Goal: Task Accomplishment & Management: Complete application form

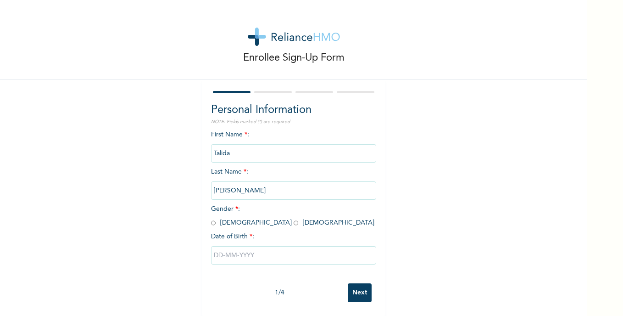
click at [294, 222] on input "radio" at bounding box center [296, 222] width 5 height 9
radio input "true"
click at [230, 258] on input "text" at bounding box center [293, 255] width 165 height 18
select select "8"
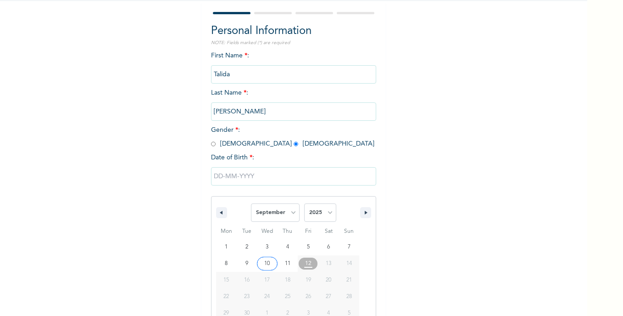
scroll to position [101, 0]
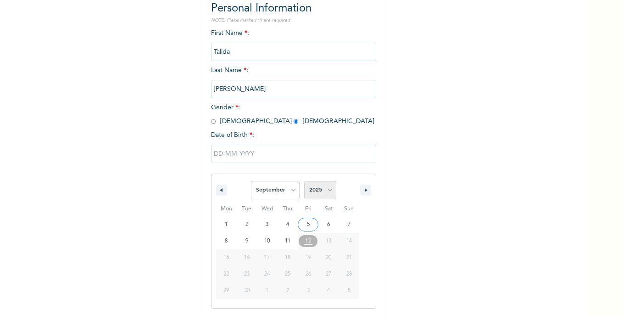
click at [325, 191] on select "2025 2024 2023 2022 2021 2020 2019 2018 2017 2016 2015 2014 2013 2012 2011 2010…" at bounding box center [320, 190] width 32 height 18
select select "2001"
click at [304, 181] on select "2025 2024 2023 2022 2021 2020 2019 2018 2017 2016 2015 2014 2013 2012 2011 2010…" at bounding box center [320, 190] width 32 height 18
click at [285, 187] on select "January February March April May June July August September October November De…" at bounding box center [275, 190] width 49 height 18
select select "10"
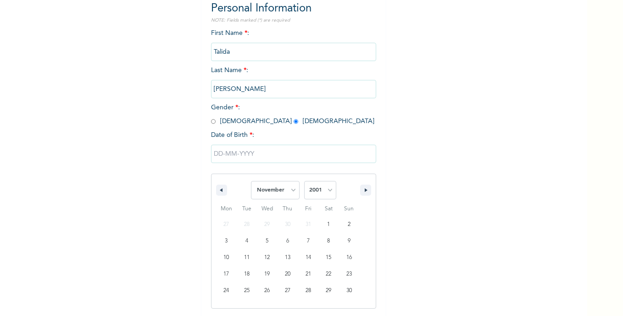
click at [251, 181] on select "January February March April May June July August September October November De…" at bounding box center [275, 190] width 49 height 18
type input "[DATE]"
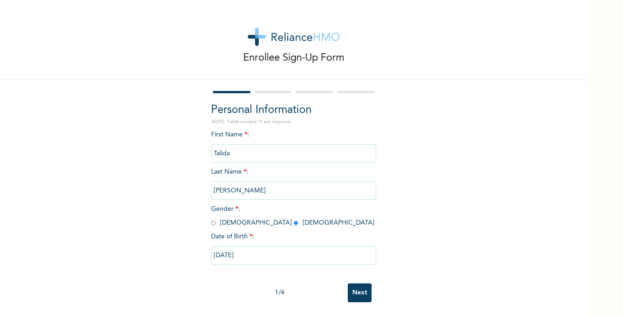
click at [365, 286] on input "Next" at bounding box center [360, 292] width 24 height 19
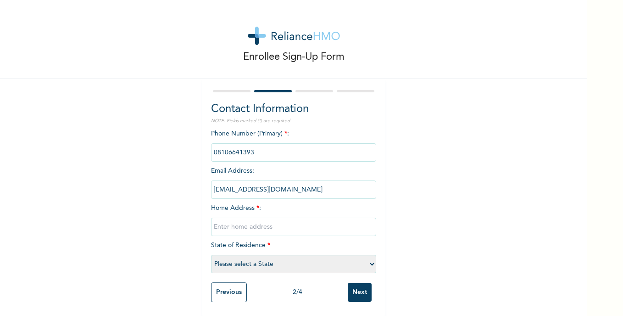
click at [305, 217] on input "text" at bounding box center [293, 226] width 165 height 18
click at [325, 226] on input "text" at bounding box center [293, 226] width 165 height 18
type input "[STREET_ADDRESS]"
click at [353, 255] on select "Please select a State [PERSON_NAME] (FCT) [PERSON_NAME] Ibom [GEOGRAPHIC_DATA] …" at bounding box center [293, 264] width 165 height 18
select select "15"
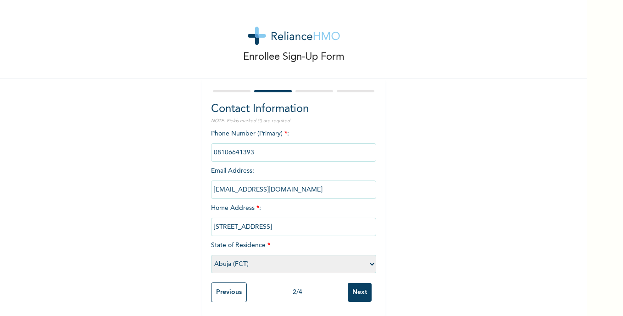
click at [211, 255] on select "Please select a State [PERSON_NAME] (FCT) [PERSON_NAME] Ibom [GEOGRAPHIC_DATA] …" at bounding box center [293, 264] width 165 height 18
click at [350, 284] on input "Next" at bounding box center [360, 292] width 24 height 19
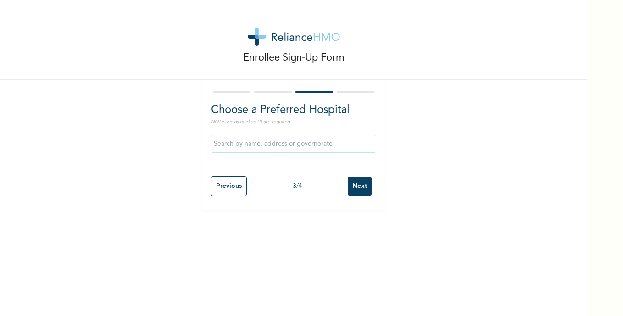
scroll to position [0, 0]
click at [330, 148] on input "text" at bounding box center [293, 143] width 165 height 18
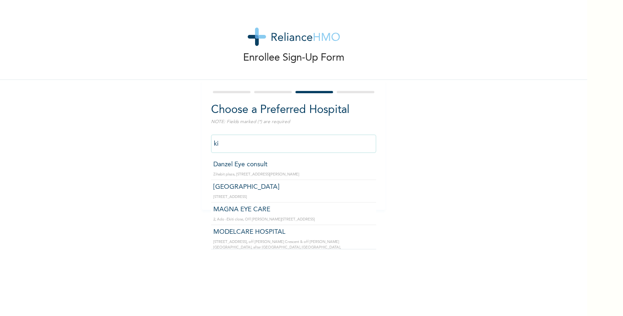
type input "k"
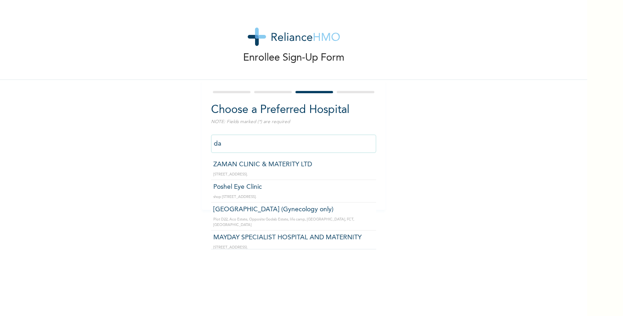
type input "d"
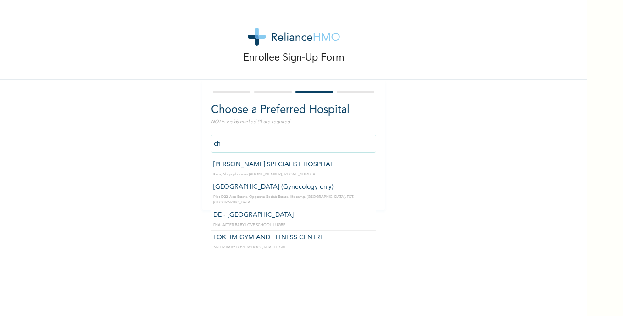
type input "c"
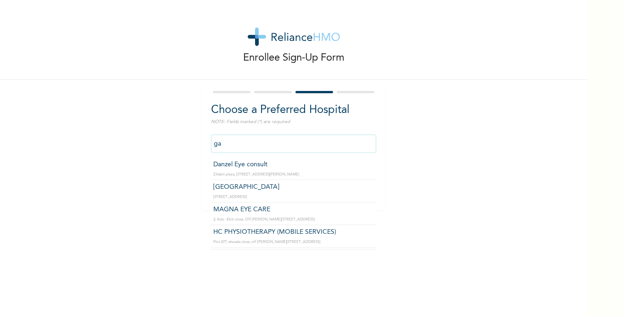
type input "g"
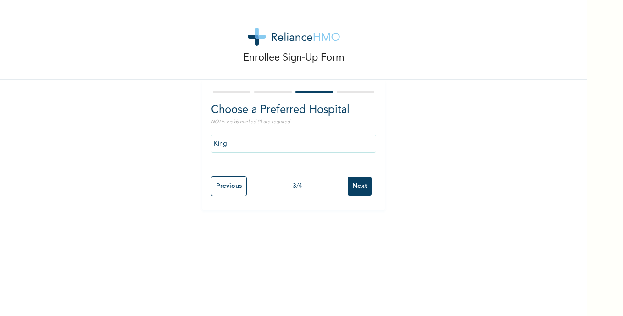
drag, startPoint x: 96, startPoint y: 210, endPoint x: 45, endPoint y: 241, distance: 59.7
click at [45, 241] on div "Enrollee Sign-Up Form Choose a Preferred Hospital NOTE: Fields marked (*) are r…" at bounding box center [293, 158] width 587 height 316
click at [229, 150] on input "King" at bounding box center [293, 143] width 165 height 18
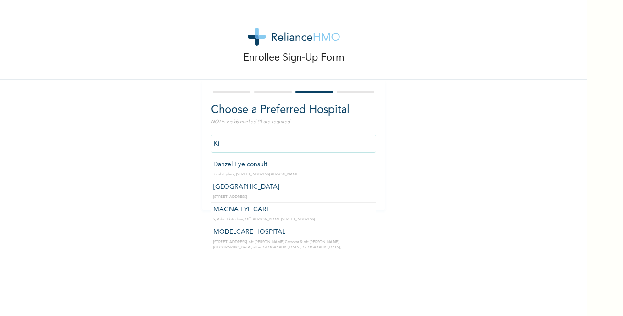
type input "K"
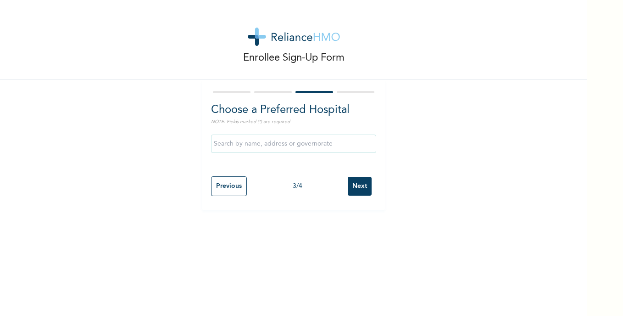
click at [522, 130] on div "Enrollee Sign-Up Form Choose a Preferred Hospital NOTE: Fields marked (*) are r…" at bounding box center [293, 105] width 587 height 210
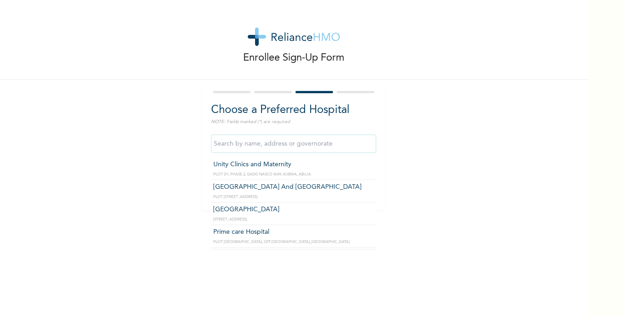
click at [318, 145] on input "text" at bounding box center [293, 143] width 165 height 18
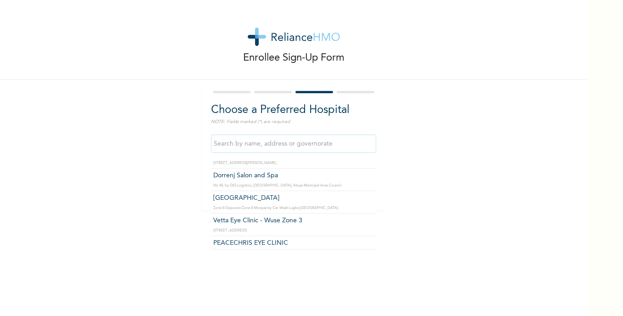
scroll to position [2933, 0]
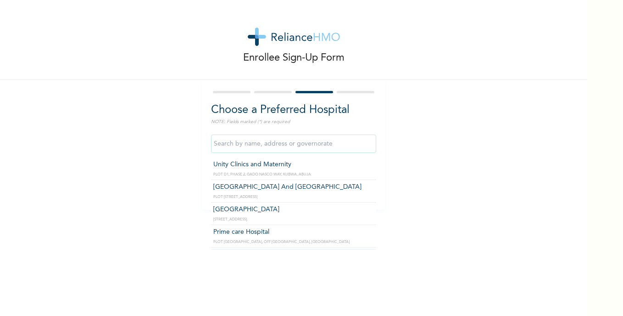
click at [321, 150] on input "text" at bounding box center [293, 143] width 165 height 18
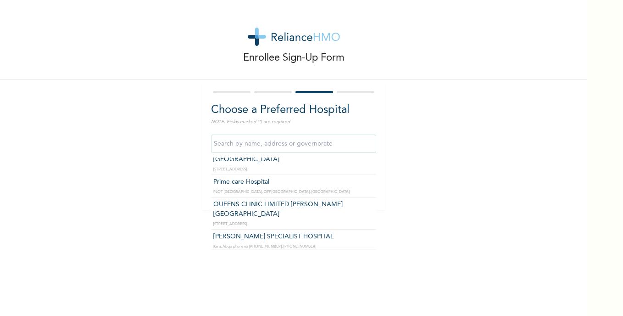
scroll to position [46, 0]
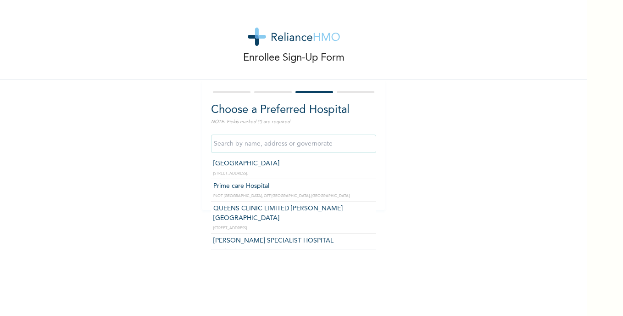
click at [276, 140] on input "text" at bounding box center [293, 143] width 165 height 18
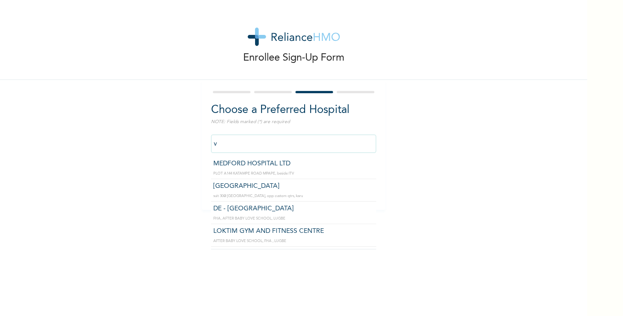
scroll to position [0, 0]
type input "v"
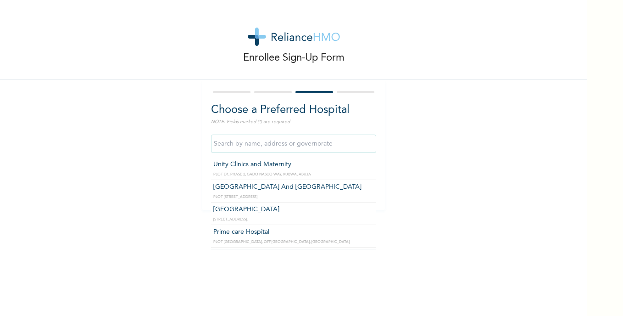
type input "[GEOGRAPHIC_DATA] And [GEOGRAPHIC_DATA]"
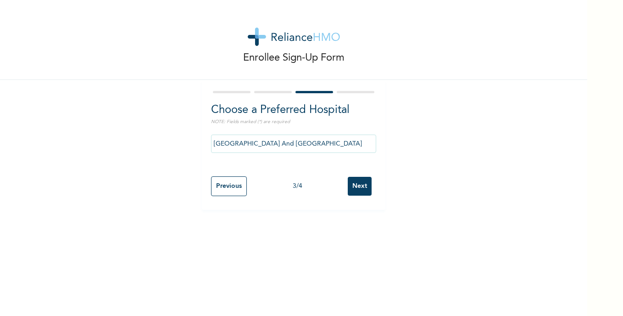
click at [350, 181] on input "Next" at bounding box center [360, 186] width 24 height 19
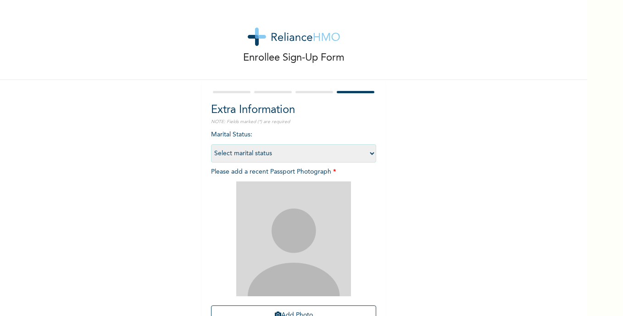
click at [343, 158] on select "Select marital status [DEMOGRAPHIC_DATA] Married [DEMOGRAPHIC_DATA] Widow/[DEMO…" at bounding box center [293, 153] width 165 height 18
select select "1"
click at [211, 144] on select "Select marital status [DEMOGRAPHIC_DATA] Married [DEMOGRAPHIC_DATA] Widow/[DEMO…" at bounding box center [293, 153] width 165 height 18
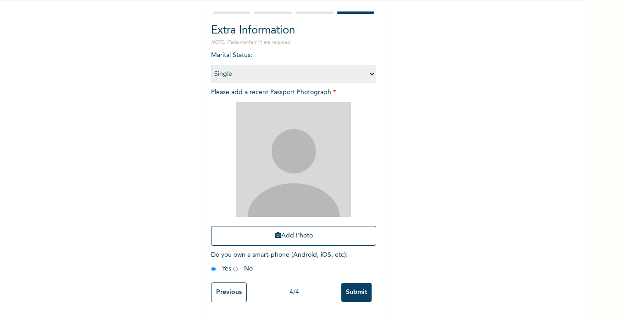
scroll to position [86, 0]
click at [232, 286] on input "Previous" at bounding box center [229, 292] width 36 height 20
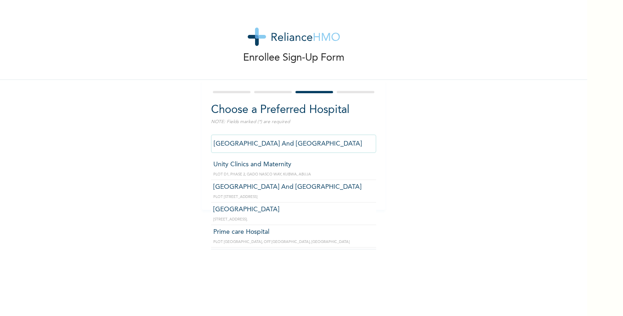
click at [352, 143] on input "[GEOGRAPHIC_DATA] And [GEOGRAPHIC_DATA]" at bounding box center [293, 143] width 165 height 18
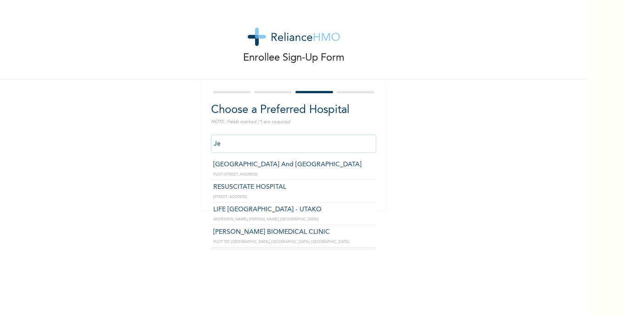
type input "J"
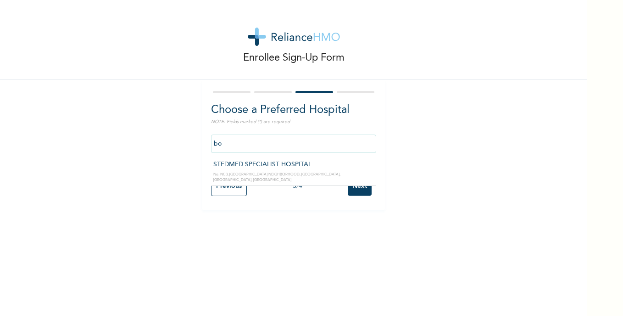
type input "b"
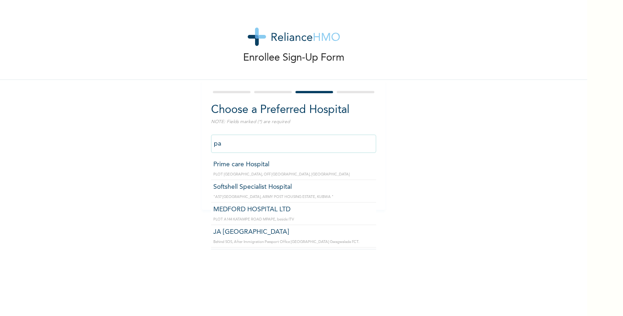
type input "p"
type input "[GEOGRAPHIC_DATA]"
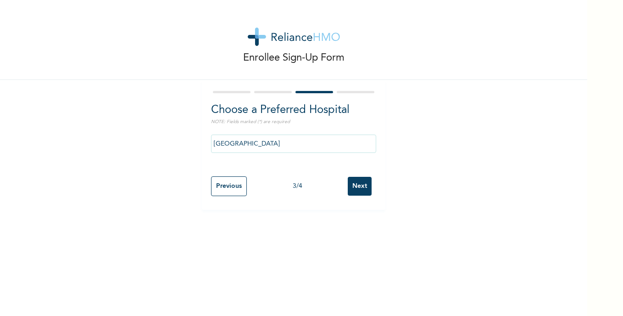
click at [366, 183] on input "Next" at bounding box center [360, 186] width 24 height 19
select select "1"
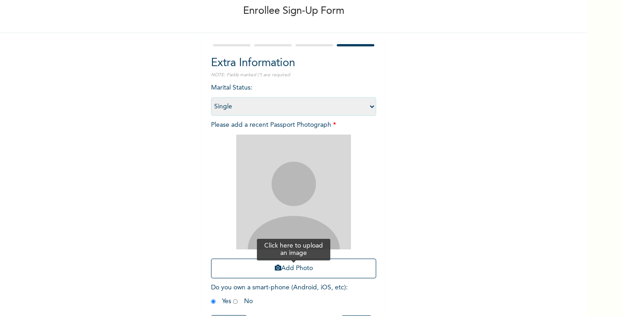
scroll to position [86, 0]
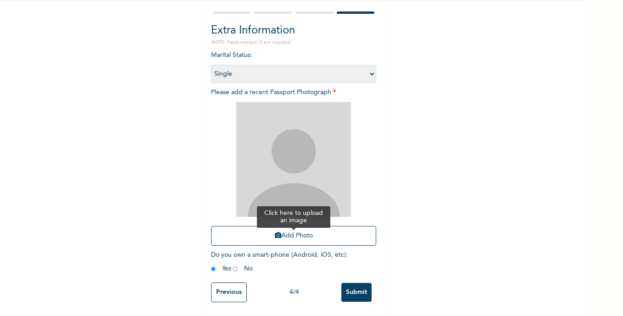
click at [279, 230] on button "Add Photo" at bounding box center [293, 236] width 165 height 20
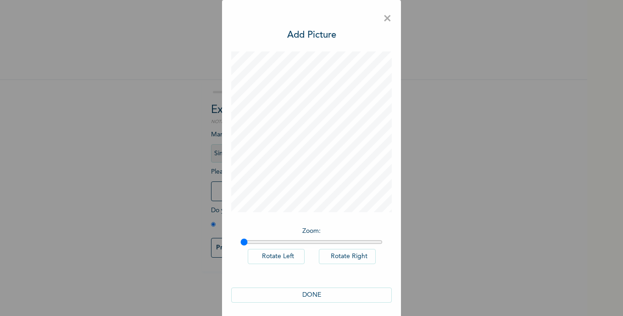
scroll to position [0, 0]
click at [318, 294] on button "DONE" at bounding box center [311, 294] width 161 height 15
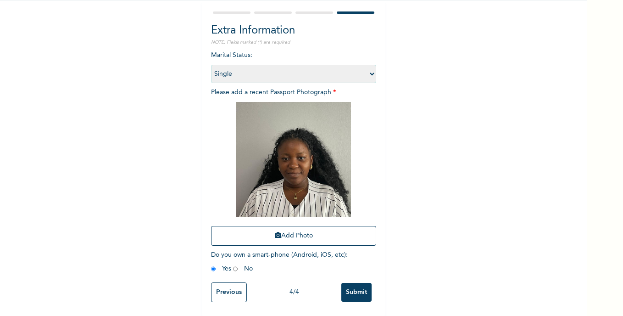
scroll to position [86, 0]
click at [360, 283] on input "Submit" at bounding box center [356, 292] width 30 height 19
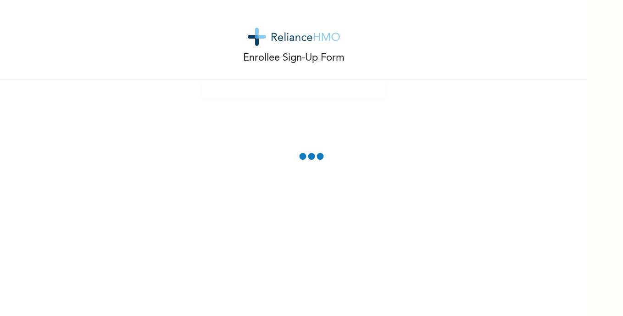
scroll to position [0, 0]
